Goal: Task Accomplishment & Management: Use online tool/utility

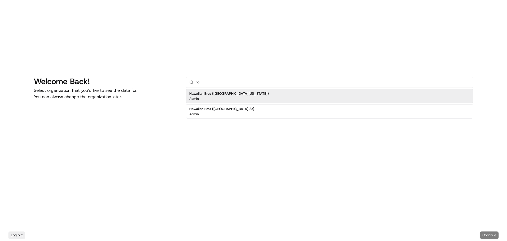
type input "no"
click at [256, 91] on div "Hawaiian Bros ([GEOGRAPHIC_DATA][US_STATE]) Admin" at bounding box center [329, 96] width 287 height 14
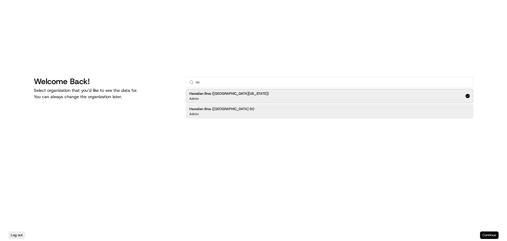
click at [486, 233] on button "Continue" at bounding box center [489, 234] width 18 height 7
